Goal: Check status: Check status

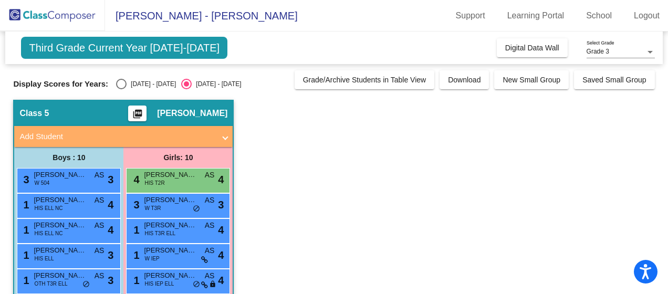
drag, startPoint x: 637, startPoint y: 49, endPoint x: 654, endPoint y: 99, distance: 52.7
click at [654, 99] on mat-sidenav-content "Grade 3 Select Grade Third Grade Current Year [DATE]-[DATE] Add, Move, or Retai…" at bounding box center [334, 163] width 668 height 263
click at [645, 53] on div "Grade 3" at bounding box center [616, 51] width 59 height 7
click at [612, 55] on span "Grade 3" at bounding box center [621, 52] width 68 height 19
click at [649, 53] on div at bounding box center [650, 52] width 5 height 3
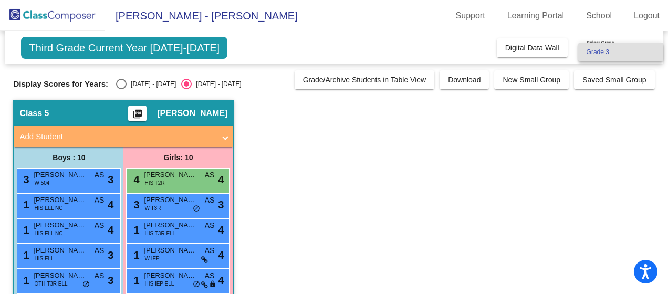
click at [113, 86] on div at bounding box center [334, 147] width 668 height 294
click at [116, 86] on div "Select an option" at bounding box center [121, 84] width 11 height 11
click at [121, 89] on input "[DATE] - [DATE]" at bounding box center [121, 89] width 1 height 1
radio input "true"
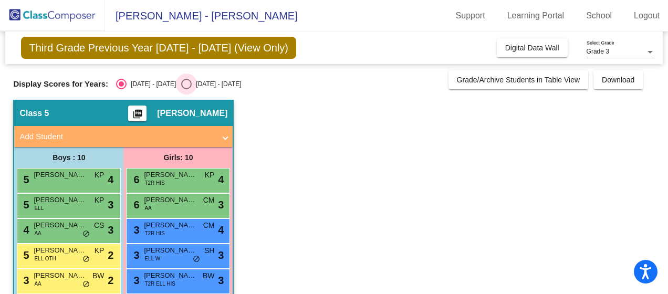
click at [192, 83] on div "[DATE] - [DATE]" at bounding box center [216, 83] width 49 height 9
click at [186, 89] on input "[DATE] - [DATE]" at bounding box center [186, 89] width 1 height 1
radio input "true"
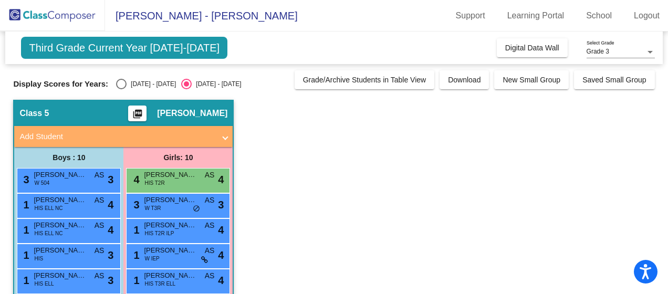
click at [118, 85] on div "Select an option" at bounding box center [121, 84] width 11 height 11
click at [121, 89] on input "[DATE] - [DATE]" at bounding box center [121, 89] width 1 height 1
radio input "true"
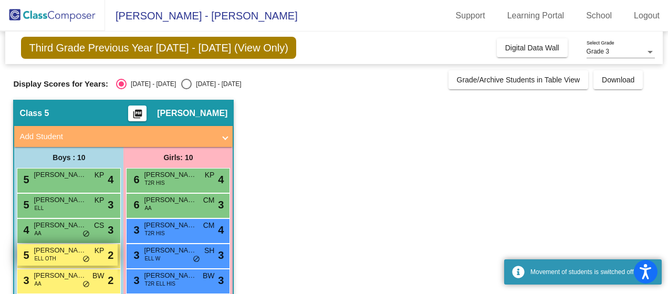
scroll to position [34, 0]
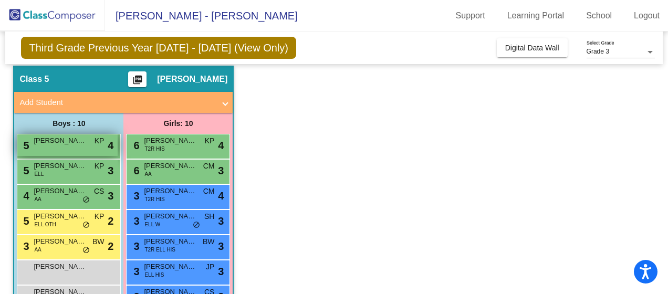
click at [67, 137] on span "[PERSON_NAME]" at bounding box center [60, 141] width 53 height 11
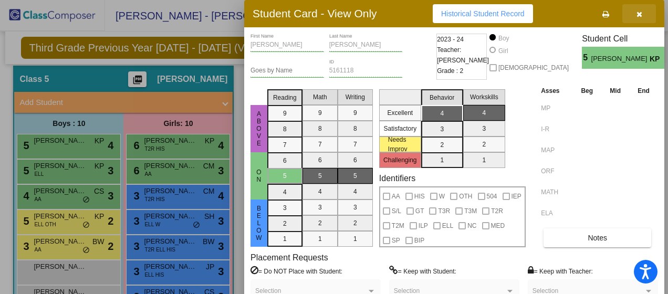
click at [640, 19] on button "button" at bounding box center [640, 13] width 34 height 19
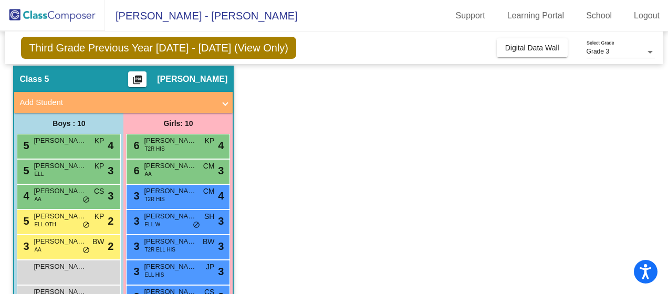
scroll to position [0, 0]
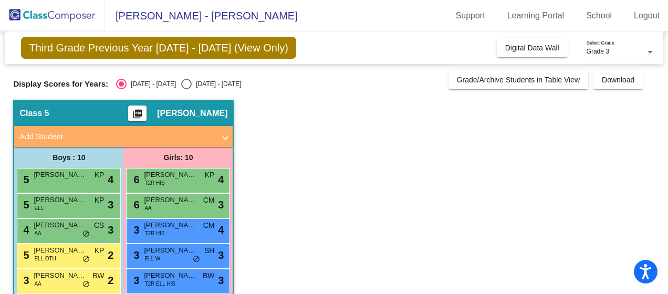
click at [181, 84] on div "Select an option" at bounding box center [186, 84] width 11 height 11
click at [186, 89] on input "[DATE] - [DATE]" at bounding box center [186, 89] width 1 height 1
radio input "true"
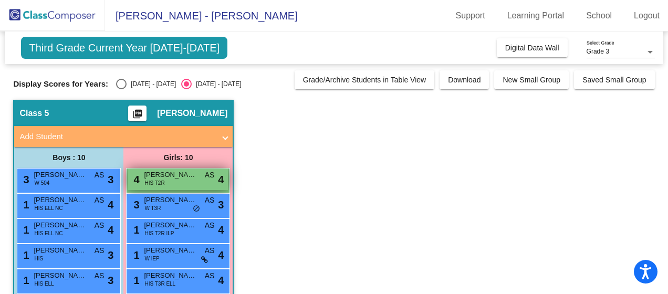
scroll to position [143, 0]
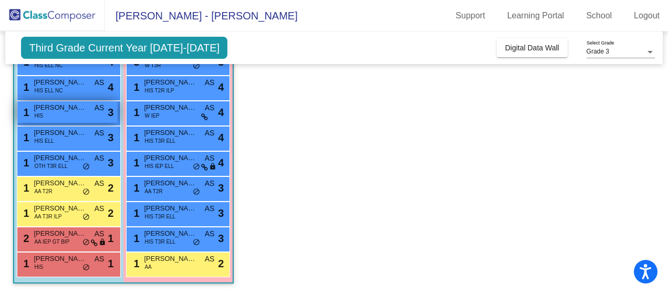
click at [70, 104] on span "[PERSON_NAME]" at bounding box center [60, 107] width 53 height 11
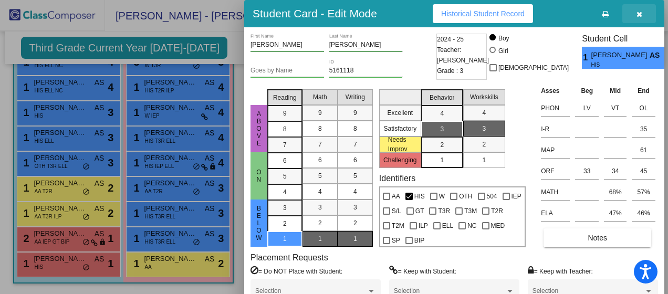
click at [639, 13] on icon "button" at bounding box center [640, 14] width 6 height 7
